Goal: Task Accomplishment & Management: Use online tool/utility

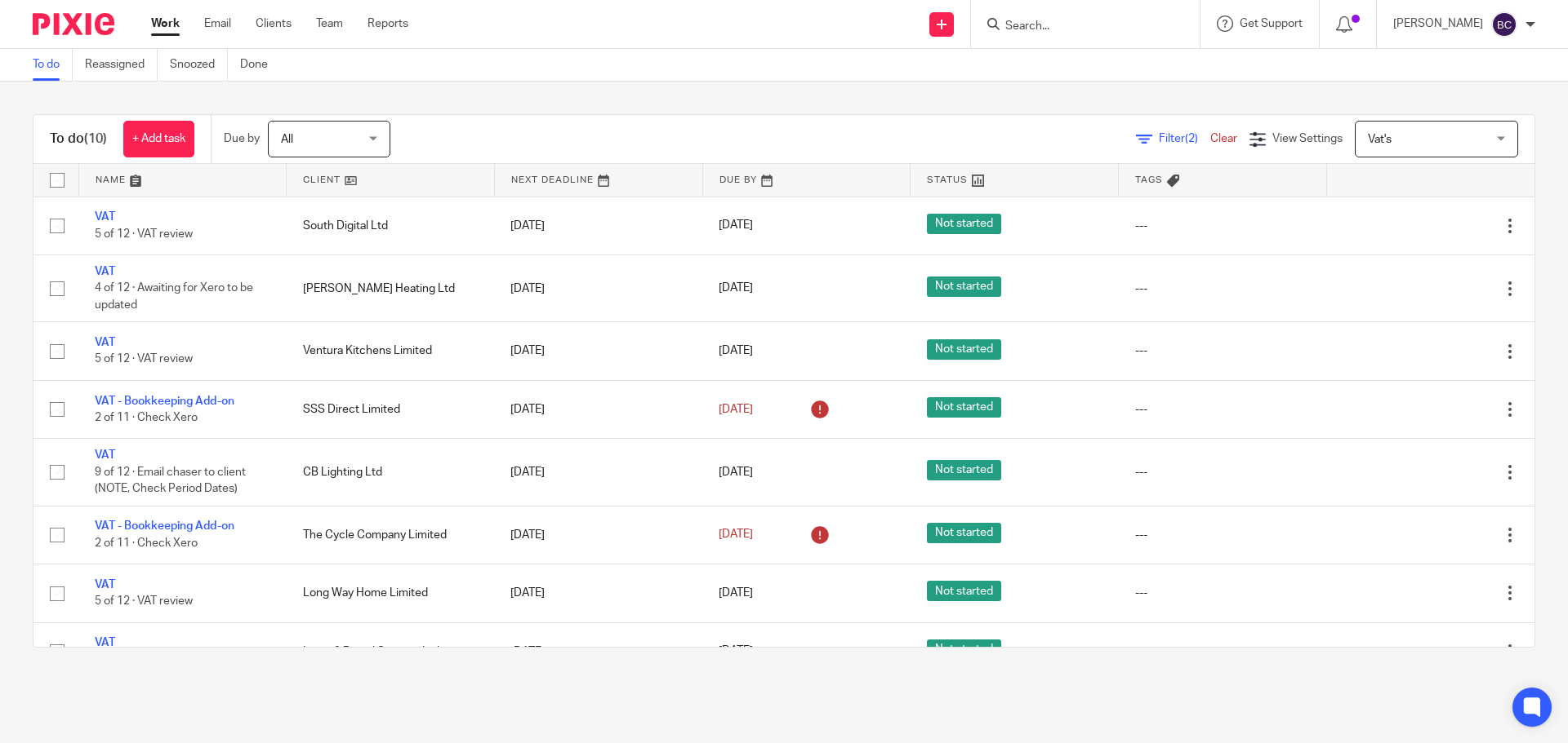
scroll to position [150, 0]
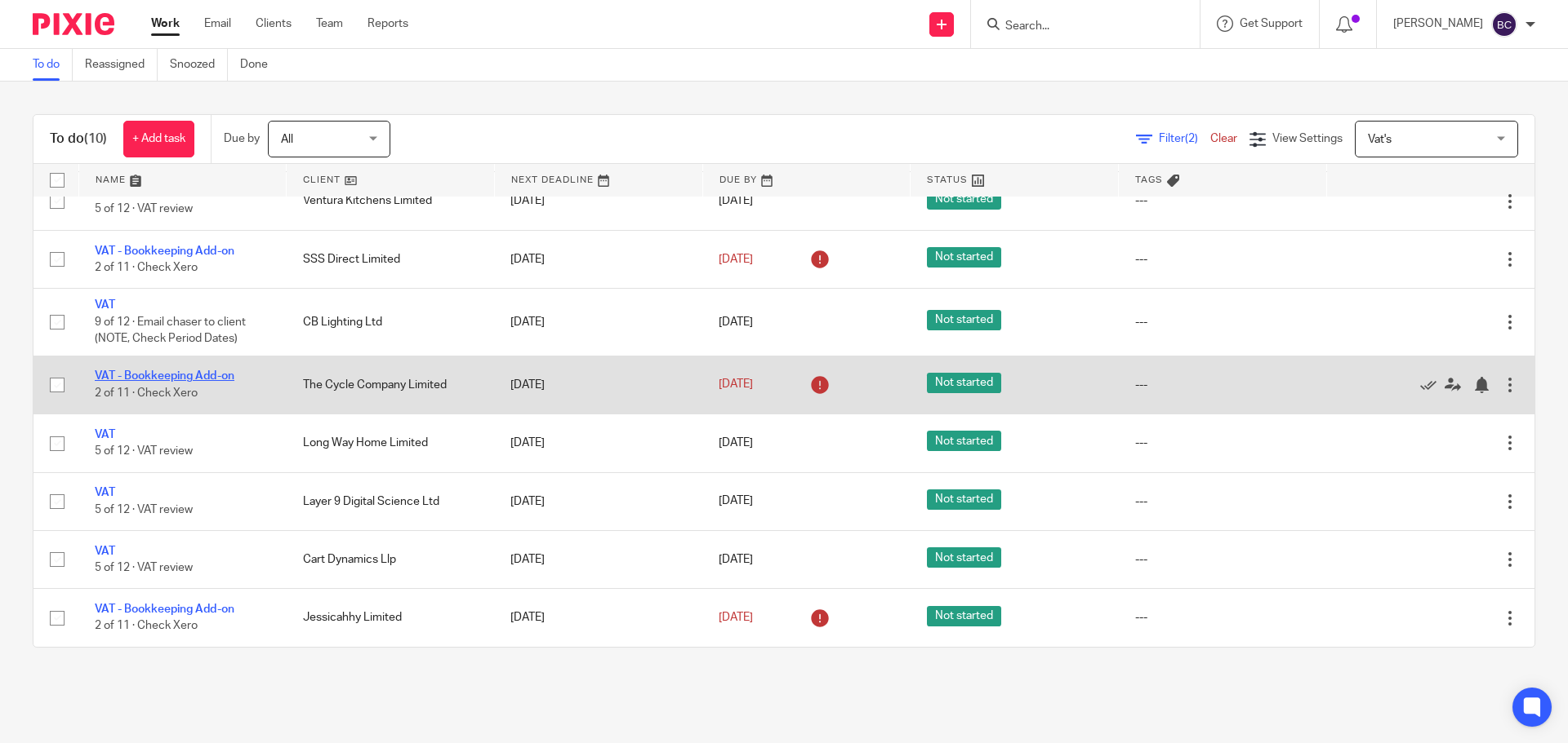
click at [191, 373] on link "VAT - Bookkeeping Add-on" at bounding box center [165, 376] width 140 height 11
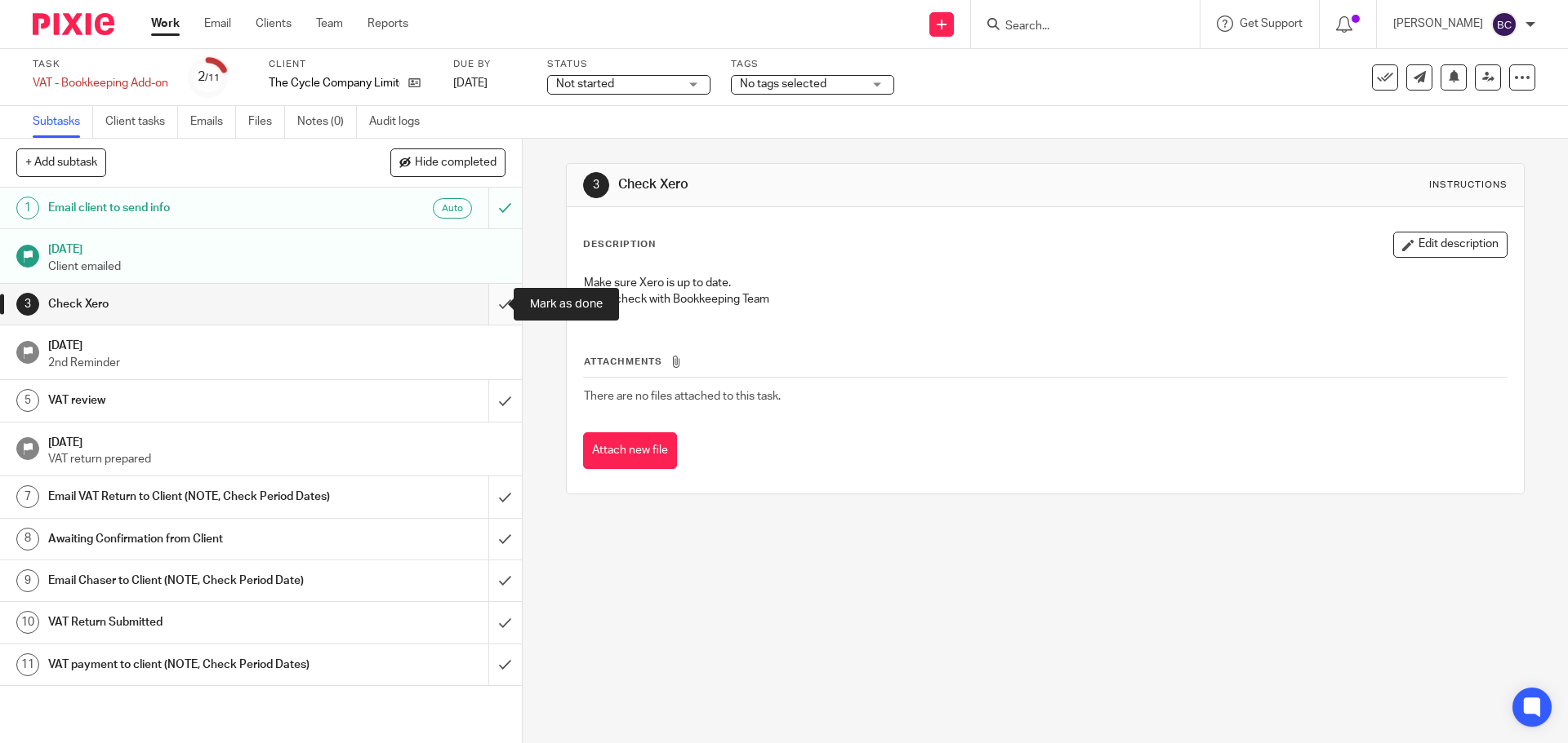
click at [496, 305] on input "submit" at bounding box center [261, 304] width 521 height 41
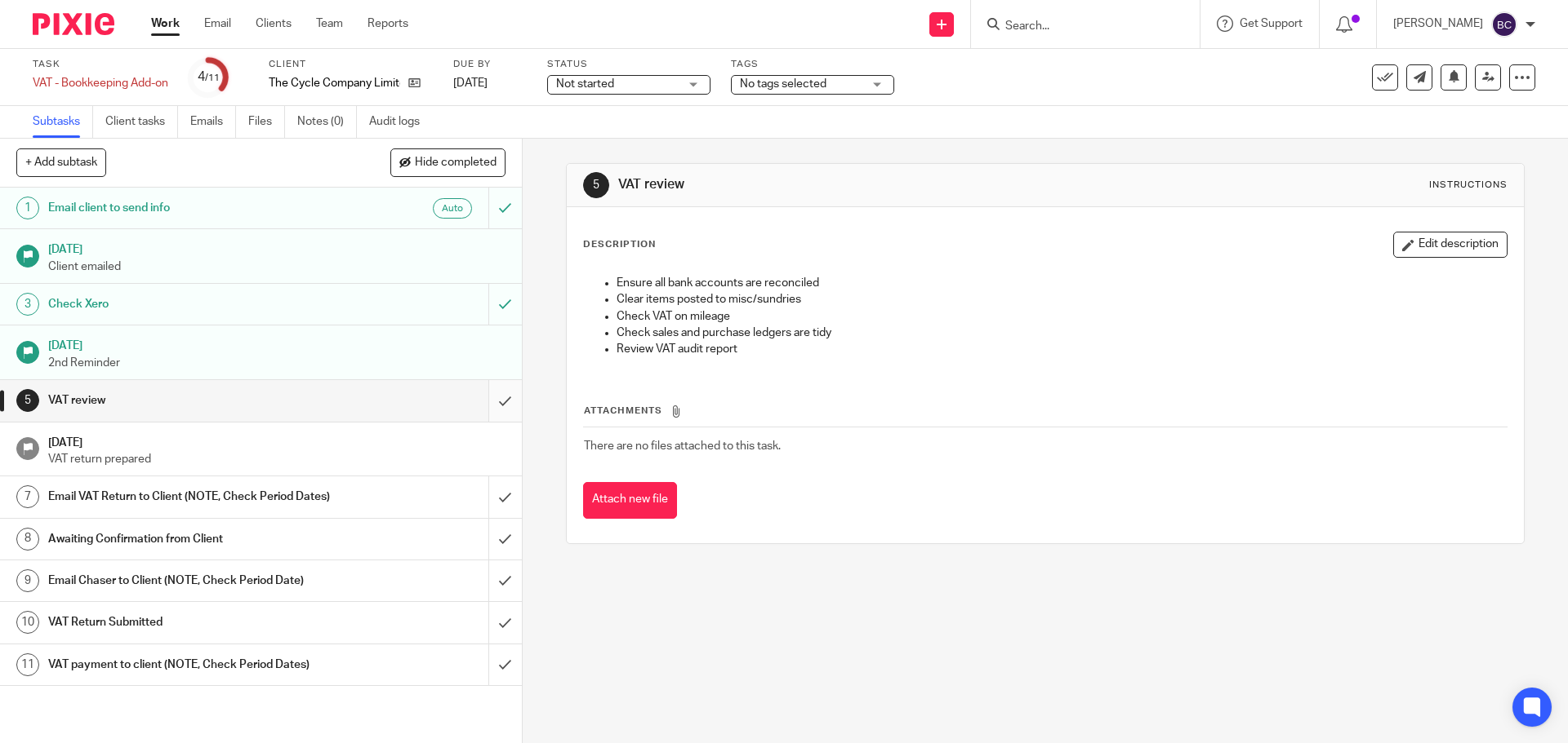
drag, startPoint x: 0, startPoint y: 0, endPoint x: 494, endPoint y: 402, distance: 636.9
click at [494, 402] on input "submit" at bounding box center [261, 401] width 521 height 41
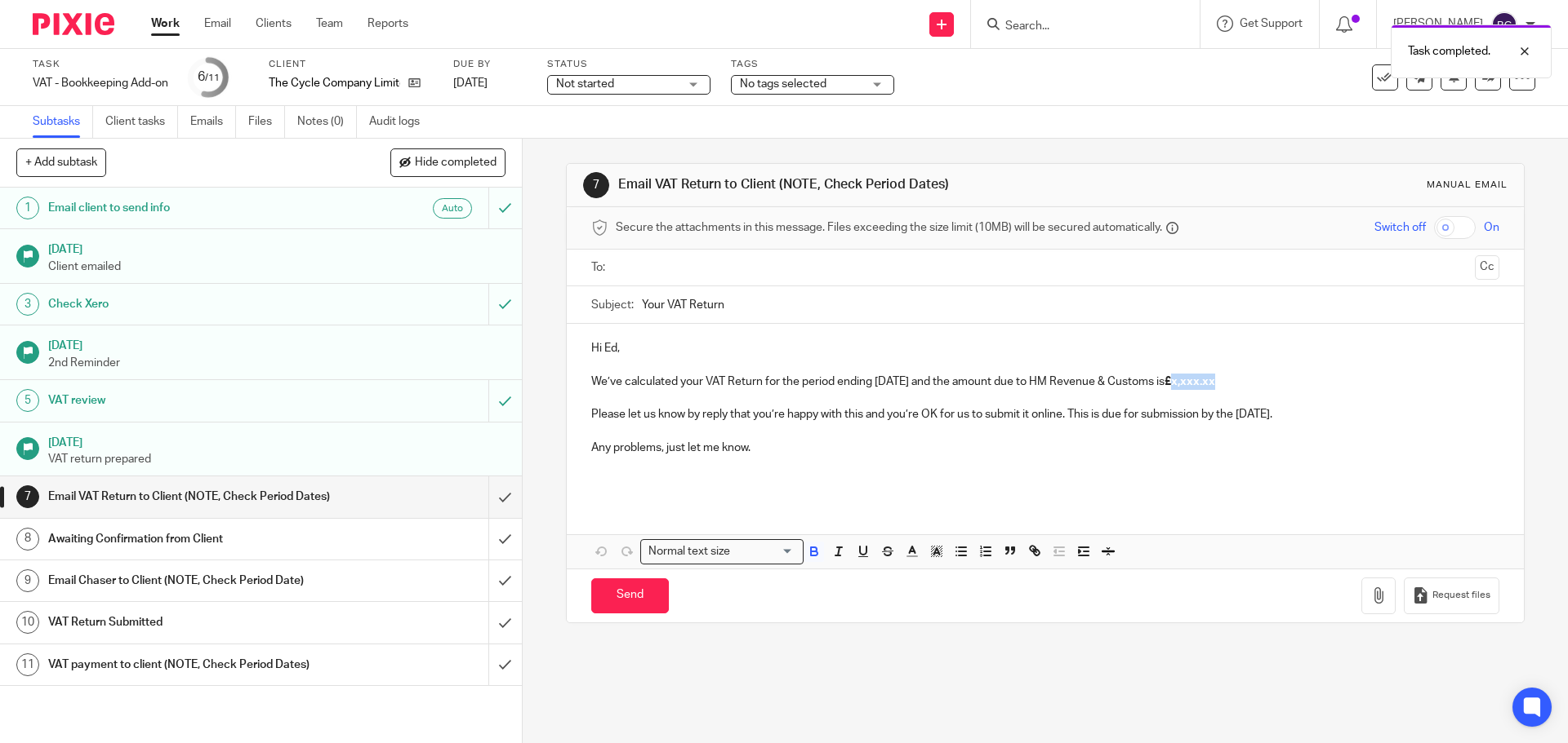
drag, startPoint x: 1186, startPoint y: 379, endPoint x: 1240, endPoint y: 384, distance: 54.2
click at [1240, 384] on p "We’ve calculated your VAT Return for the period ending July 2025 and the amount…" at bounding box center [1045, 382] width 907 height 17
click at [720, 276] on input "text" at bounding box center [1045, 268] width 846 height 18
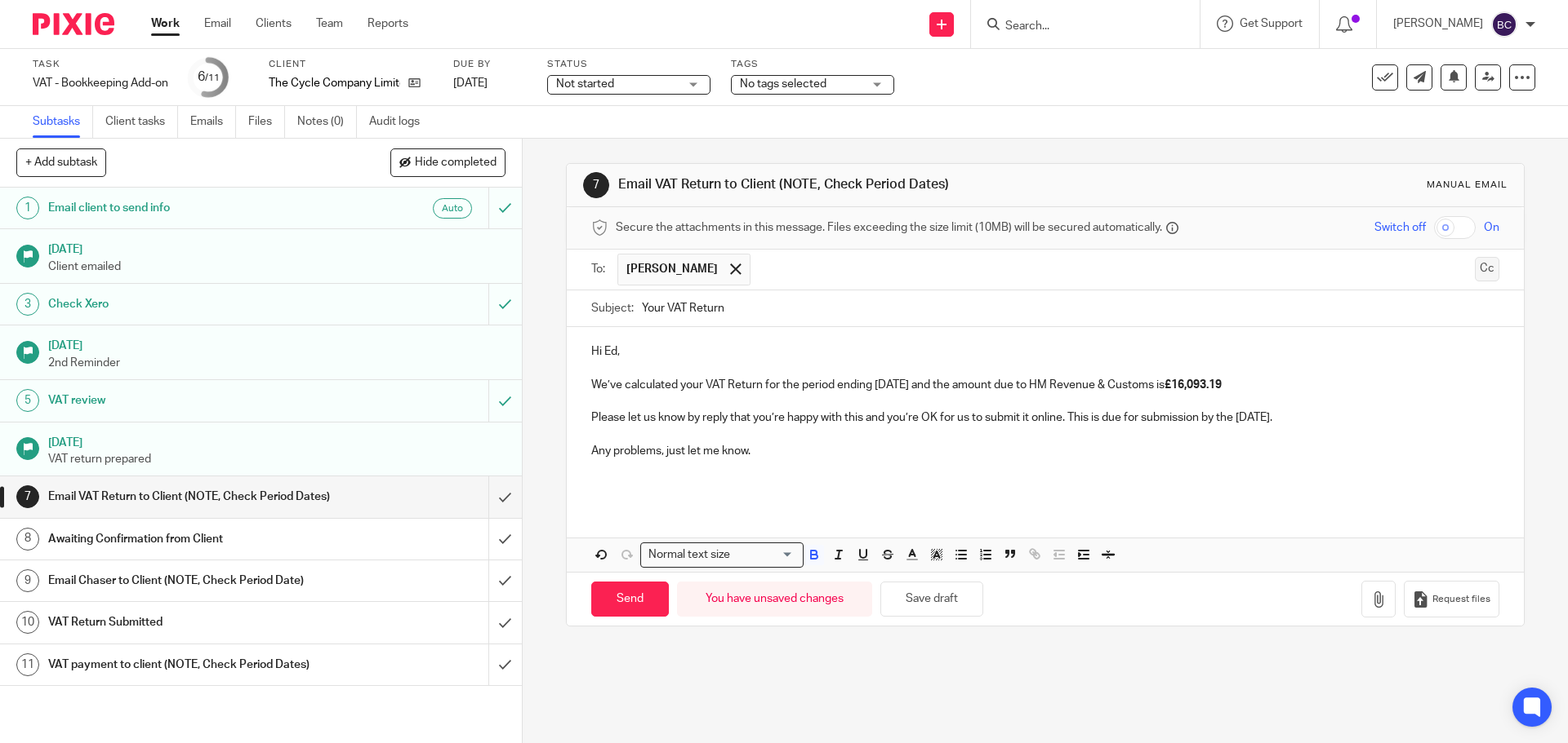
click at [1475, 269] on button "Cc" at bounding box center [1487, 269] width 25 height 25
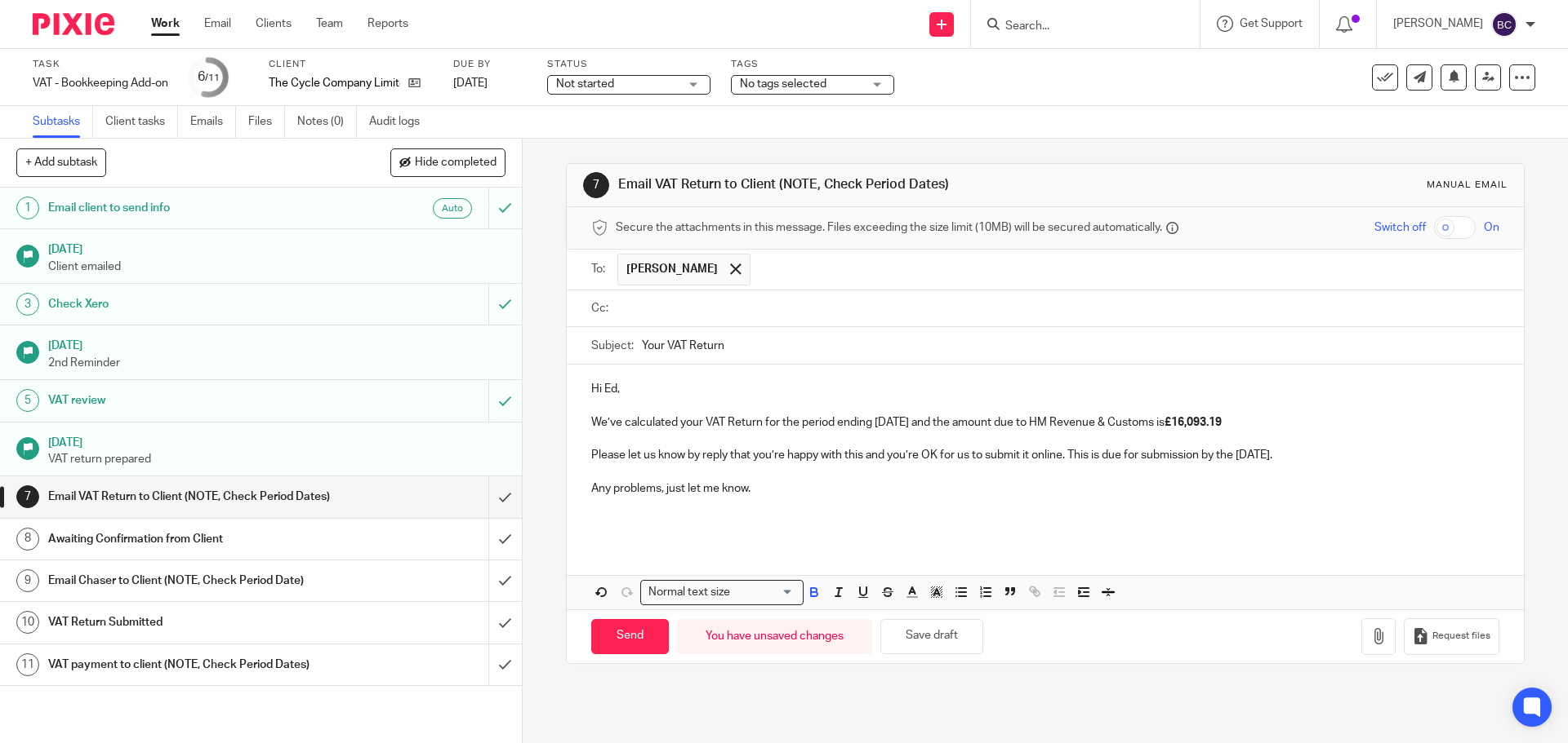
click at [685, 302] on input "text" at bounding box center [1057, 308] width 871 height 18
click at [1328, 459] on p "Please let us know by reply that you’re happy with this and you’re OK for us to…" at bounding box center [1045, 459] width 907 height 17
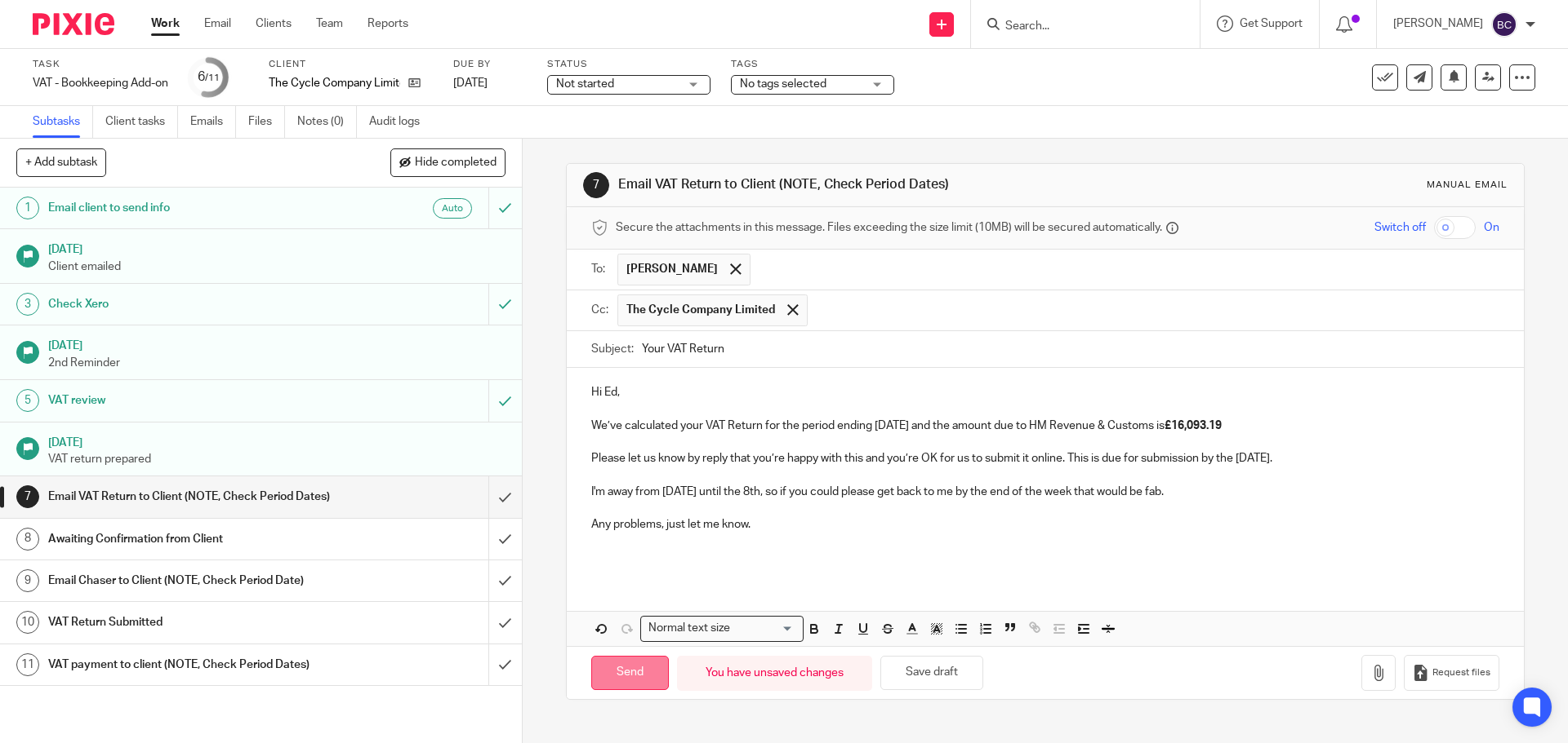
click at [612, 677] on input "Send" at bounding box center [630, 674] width 77 height 35
type input "Sent"
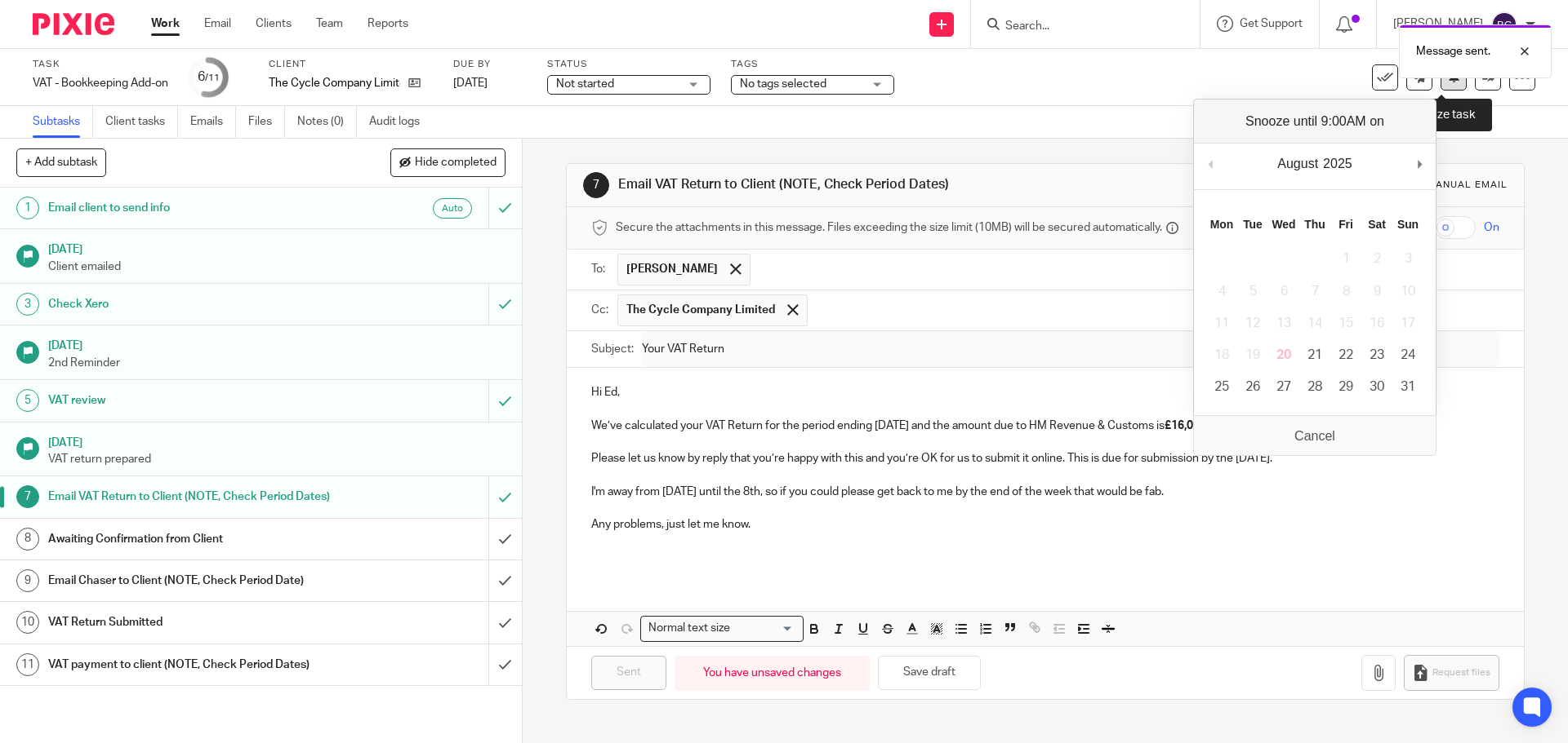
click at [1441, 88] on button at bounding box center [1454, 77] width 26 height 26
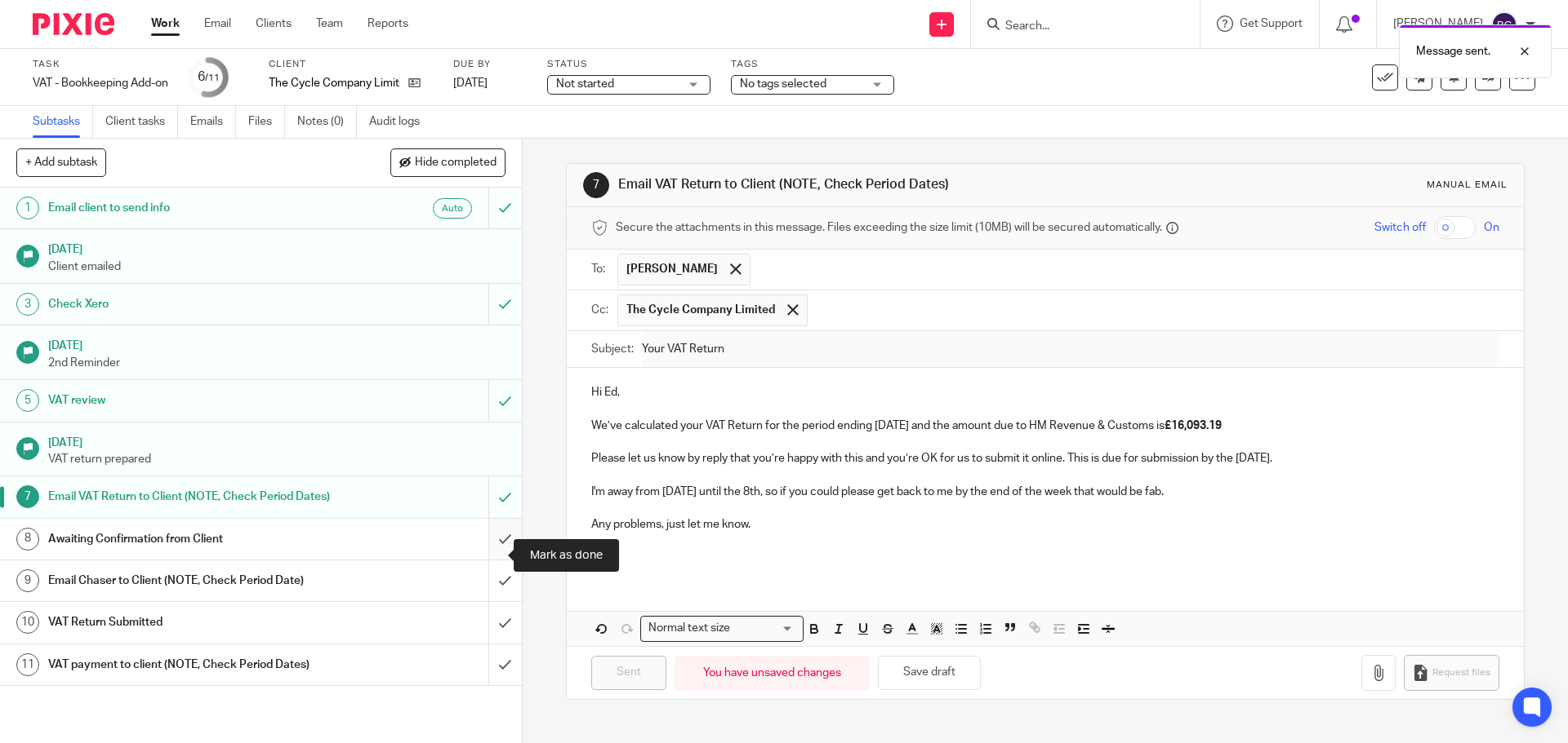
click at [488, 557] on input "submit" at bounding box center [261, 540] width 521 height 41
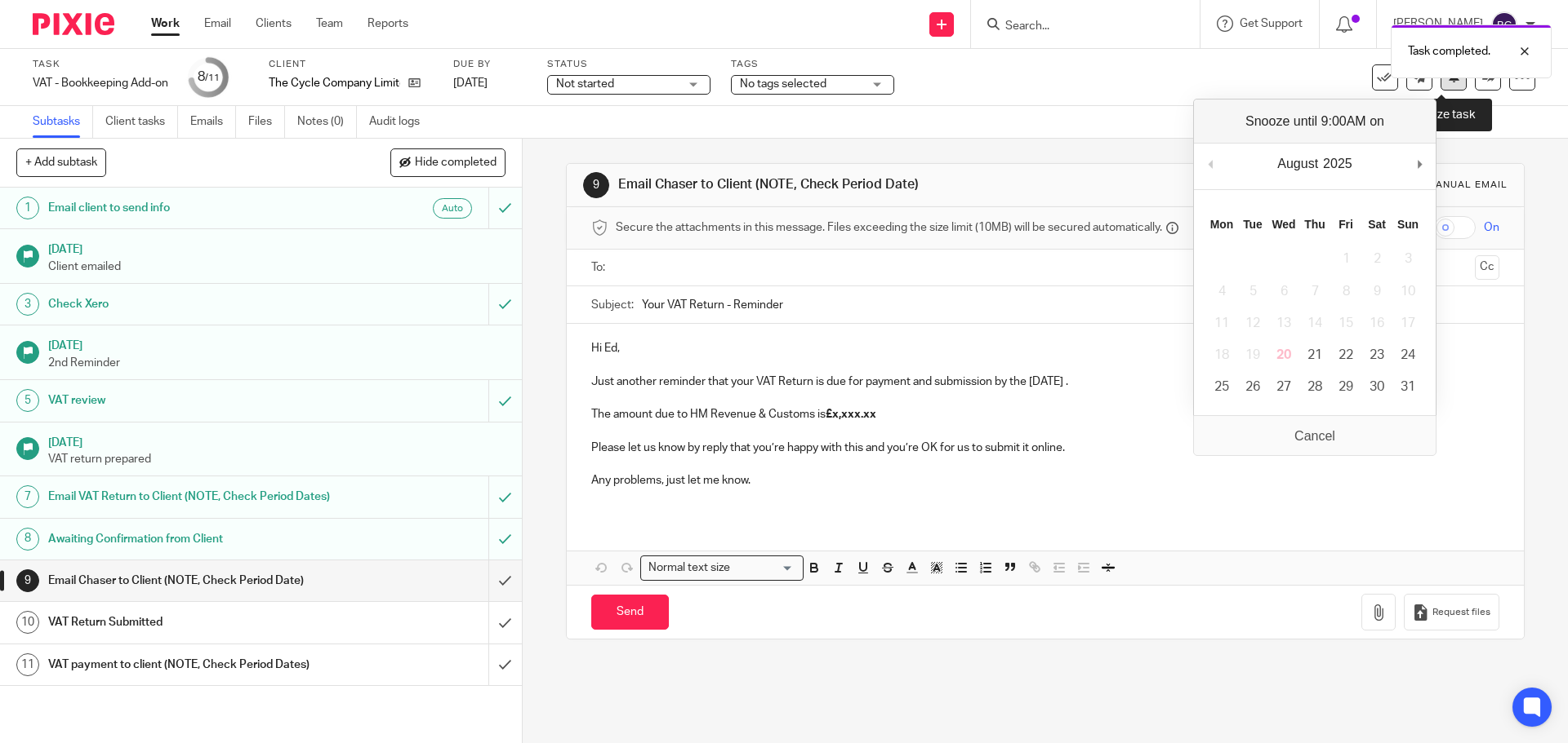
click at [1446, 87] on button at bounding box center [1454, 77] width 26 height 26
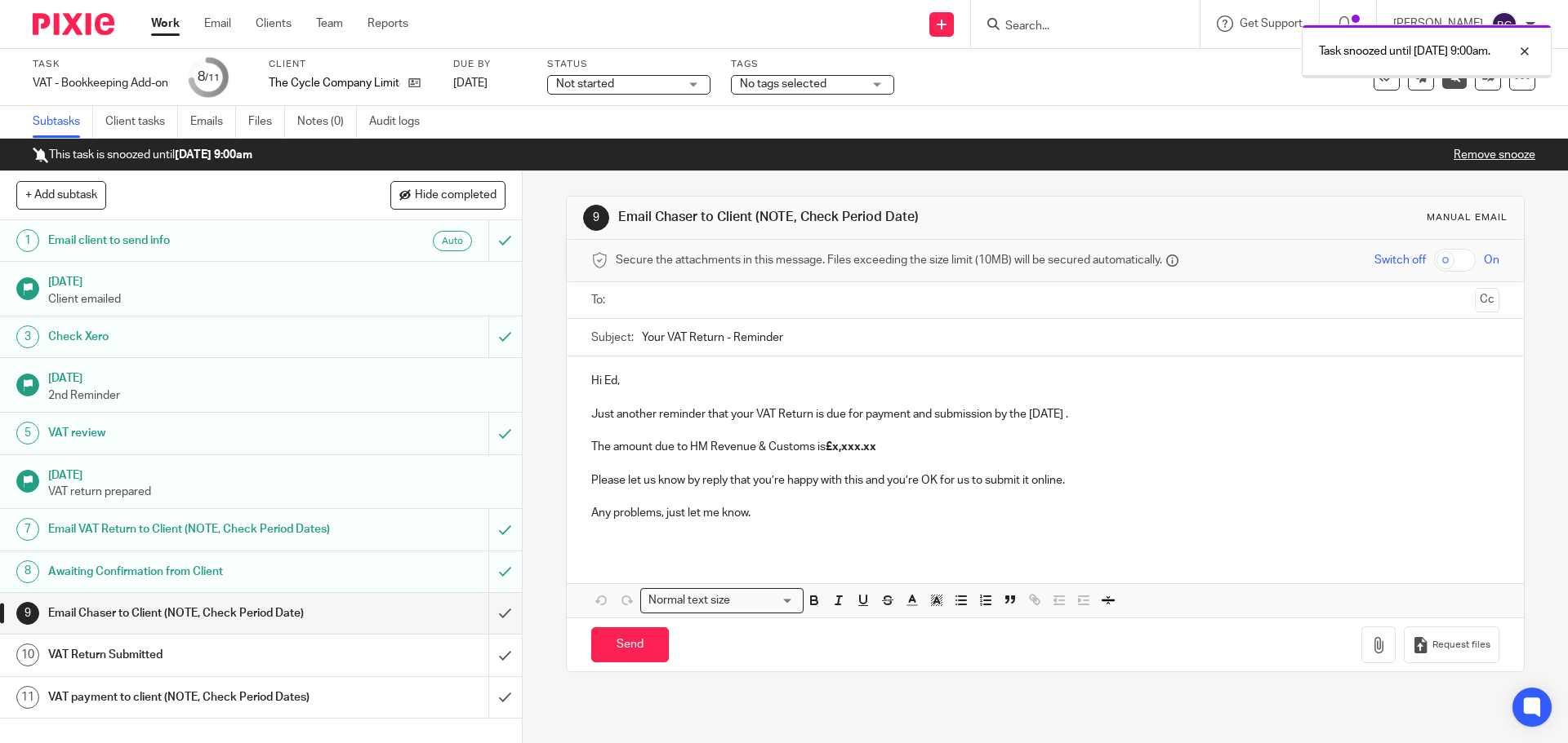
click at [169, 29] on link "Work" at bounding box center [165, 24] width 29 height 17
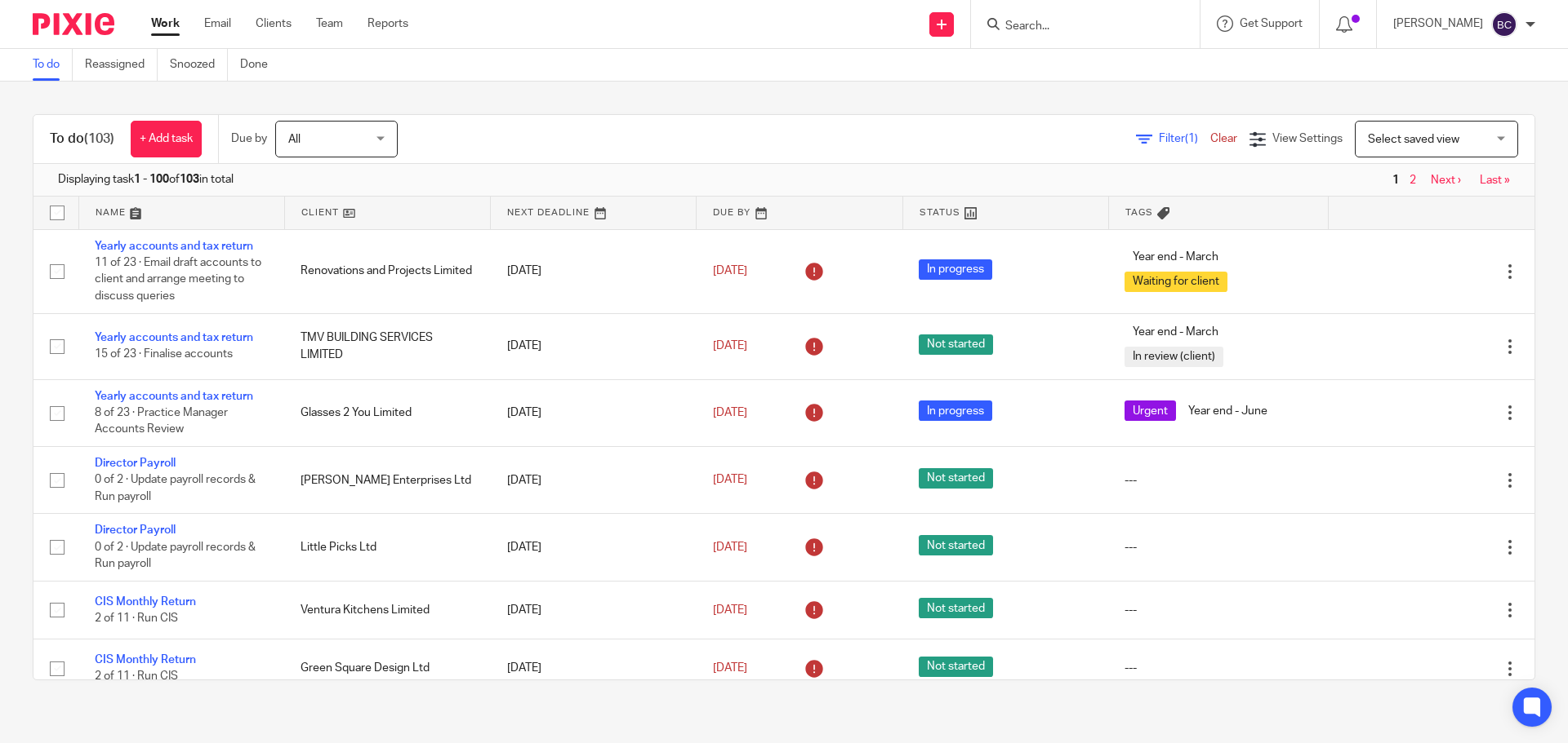
click at [1478, 140] on div "Select saved view Select saved view" at bounding box center [1435, 139] width 163 height 37
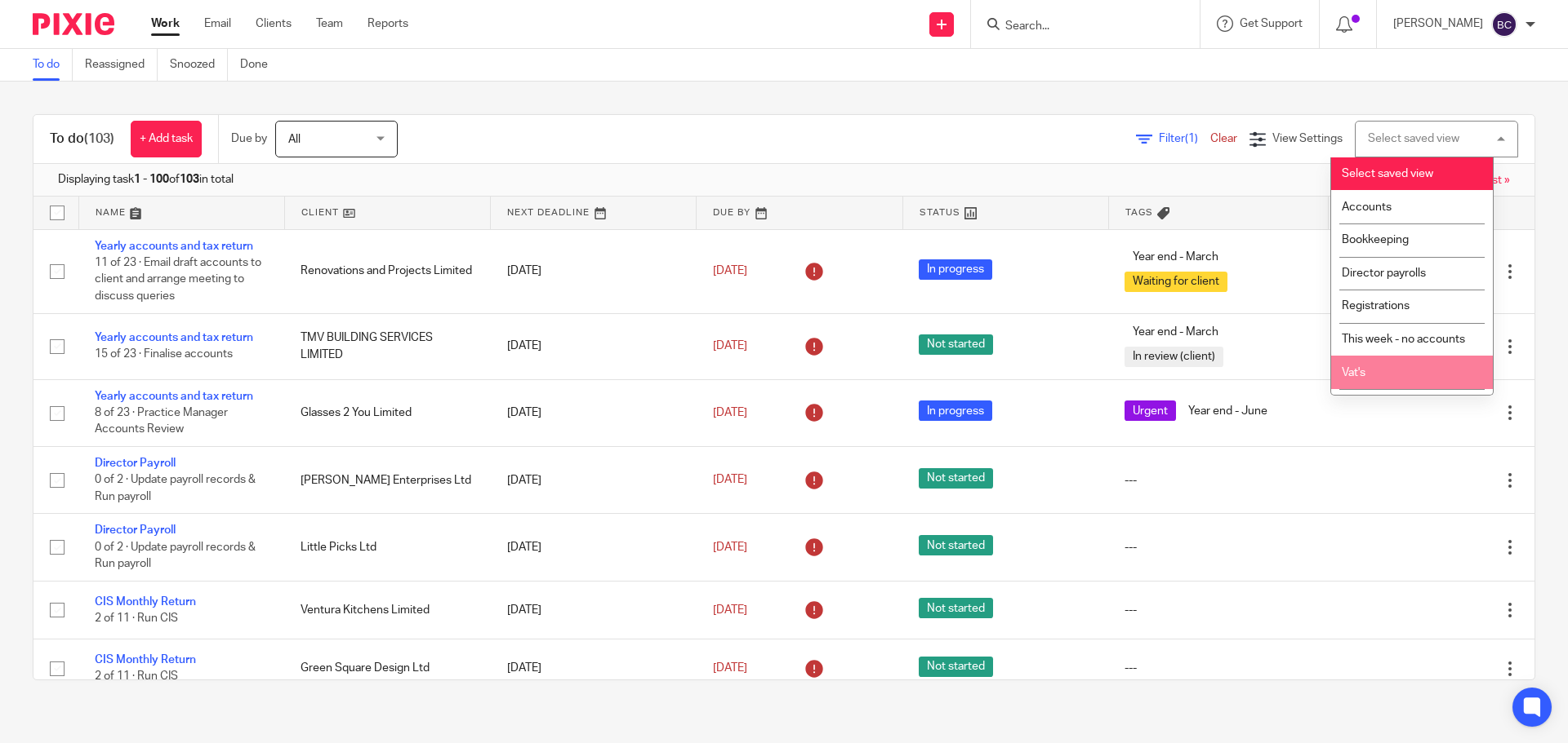
click at [1357, 365] on li "Vat's" at bounding box center [1412, 372] width 162 height 33
